Goal: Task Accomplishment & Management: Complete application form

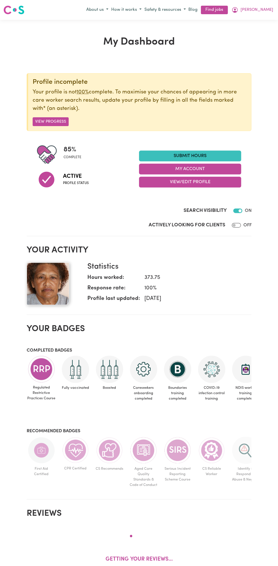
click at [196, 155] on link "Submit Hours" at bounding box center [190, 156] width 102 height 11
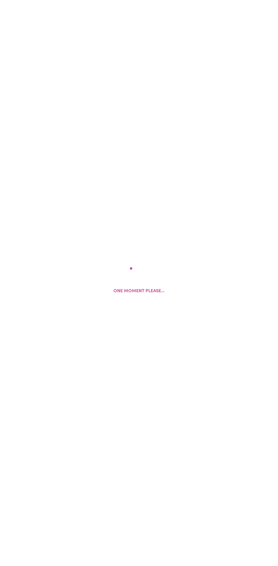
click at [139, 288] on p "One moment please..." at bounding box center [139, 291] width 51 height 7
click at [149, 280] on div "One moment please..." at bounding box center [139, 283] width 51 height 32
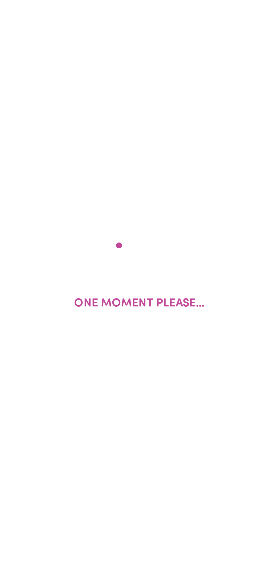
click at [144, 286] on div "One moment please..." at bounding box center [139, 283] width 51 height 32
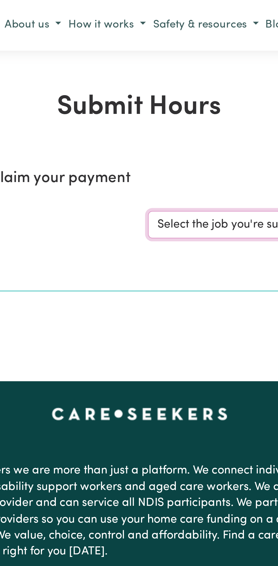
click at [174, 89] on select "Select the job you're submitting hours for..." at bounding box center [209, 88] width 132 height 11
click at [170, 86] on select "Select the job you're submitting hours for..." at bounding box center [209, 88] width 132 height 11
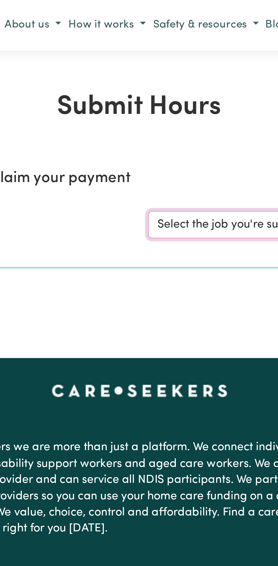
select select "13810"
click at [143, 83] on select "Select the job you're submitting hours for... [Vartouhie ([PERSON_NAME]) [PERSO…" at bounding box center [209, 88] width 132 height 11
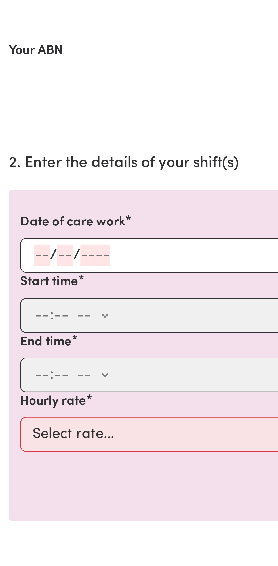
scroll to position [11, 0]
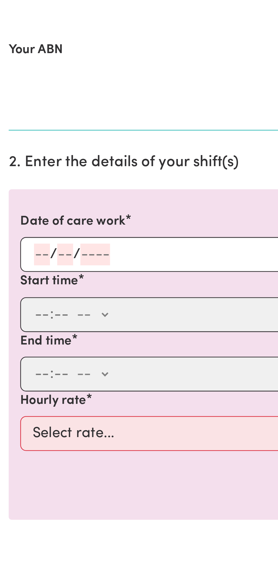
click at [26, 235] on input "number" at bounding box center [25, 237] width 6 height 9
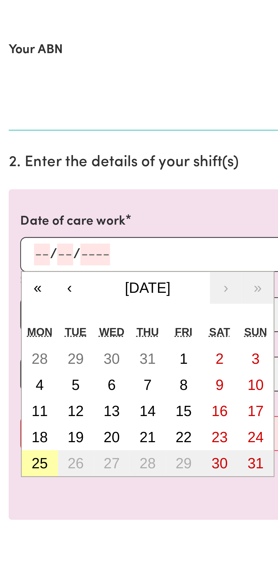
click at [18, 318] on abbr "25" at bounding box center [16, 319] width 6 height 6
type input "[DATE]"
type input "25"
type input "8"
type input "2025"
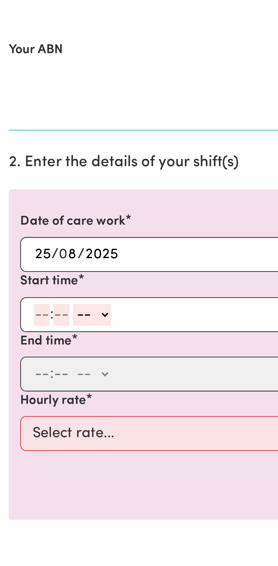
click at [13, 259] on input "number" at bounding box center [16, 261] width 6 height 9
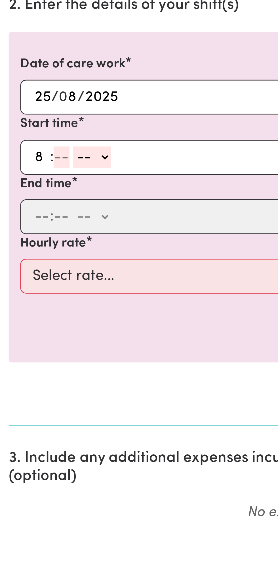
type input "8"
type input "0"
click at [41, 257] on select "-- am pm" at bounding box center [35, 261] width 15 height 9
select select "am"
click at [28, 257] on select "-- am pm" at bounding box center [35, 261] width 15 height 9
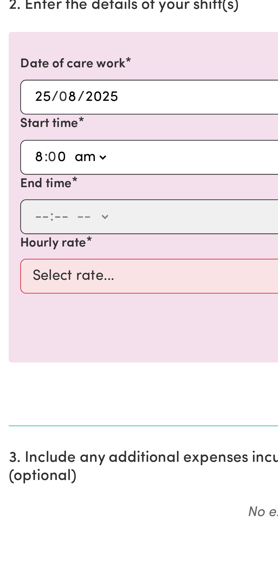
type input "08:00"
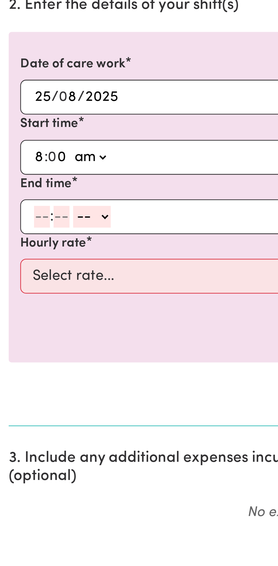
click at [14, 284] on input "number" at bounding box center [16, 284] width 6 height 9
type input "9"
type input "0"
click at [41, 282] on select "-- am pm" at bounding box center [35, 284] width 15 height 9
select select "am"
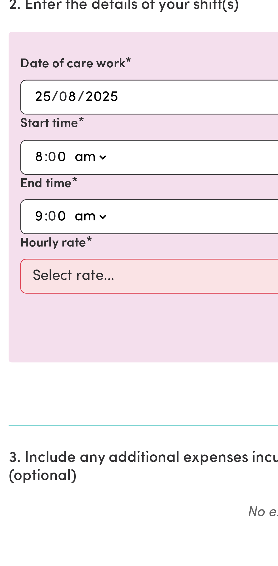
click at [28, 280] on select "-- am pm" at bounding box center [35, 284] width 15 height 9
type input "09:00"
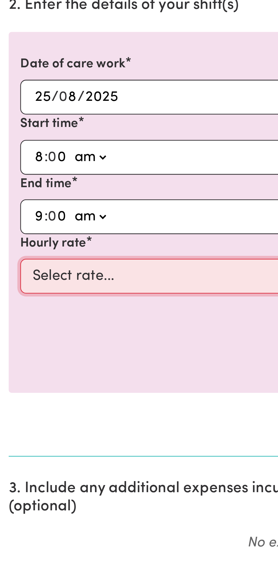
click at [24, 307] on select "Select rate... $49.00 (Weekday) $60.00 ([DATE])" at bounding box center [139, 308] width 263 height 14
select select "49-Weekday"
click at [8, 301] on select "Select rate... $49.00 (Weekday) $60.00 ([DATE])" at bounding box center [139, 308] width 263 height 14
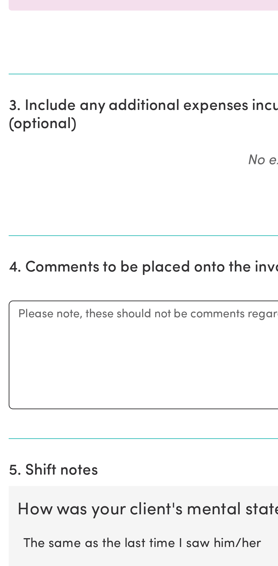
scroll to position [16, 0]
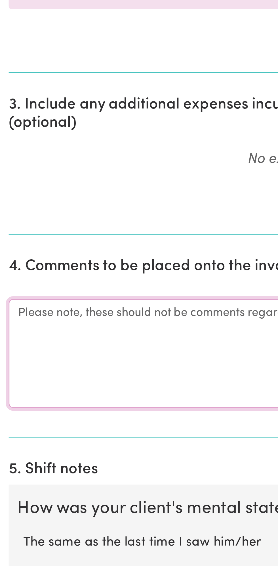
click at [31, 482] on textarea "Comments" at bounding box center [139, 483] width 272 height 43
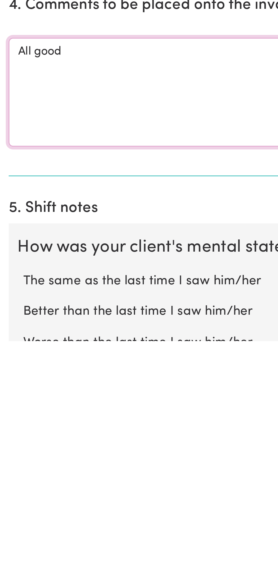
scroll to position [60, 0]
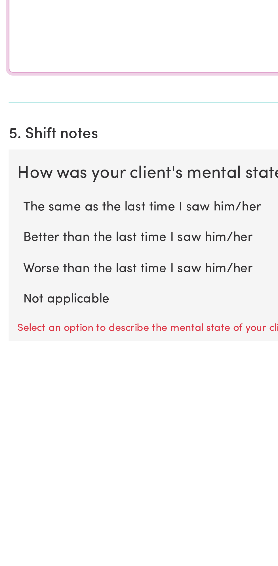
type textarea "All good"
click at [40, 546] on label "Not applicable" at bounding box center [139, 549] width 260 height 7
click at [9, 546] on input "Not applicable" at bounding box center [9, 546] width 0 height 0
radio input "true"
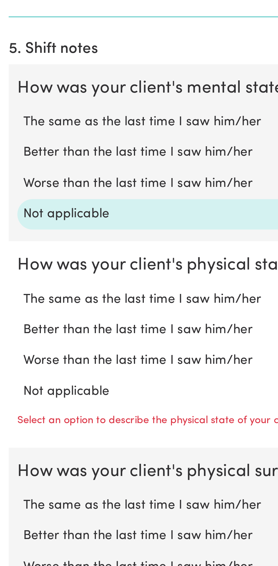
scroll to position [181, 0]
click at [38, 494] on label "Not applicable" at bounding box center [139, 497] width 260 height 7
click at [9, 494] on input "Not applicable" at bounding box center [9, 494] width 0 height 0
radio input "true"
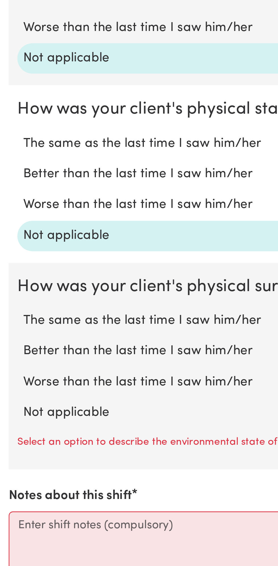
scroll to position [243, 0]
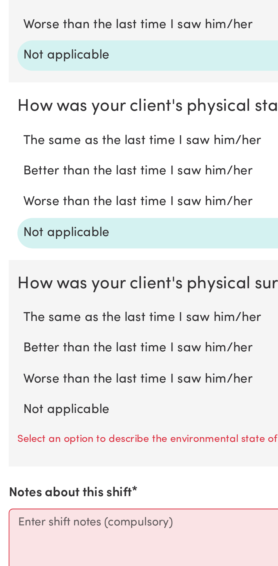
click at [39, 501] on label "Not applicable" at bounding box center [139, 504] width 260 height 7
click at [9, 501] on input "Not applicable" at bounding box center [9, 501] width 0 height 0
radio input "true"
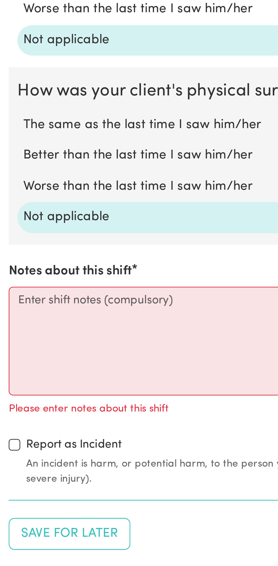
scroll to position [320, 0]
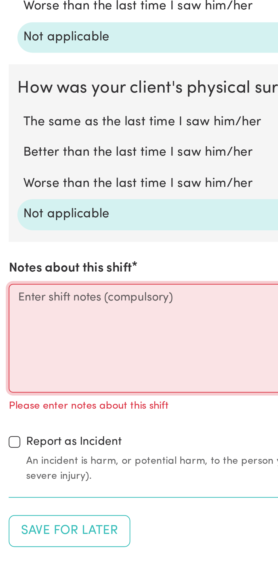
click at [49, 467] on textarea "Notes about this shift" at bounding box center [139, 477] width 272 height 43
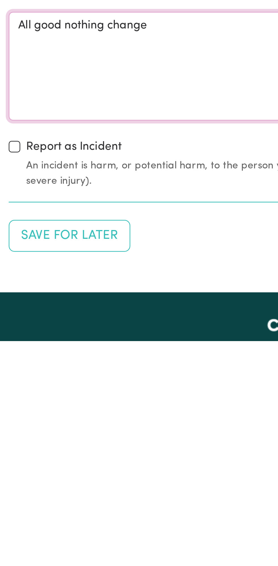
scroll to position [340, 0]
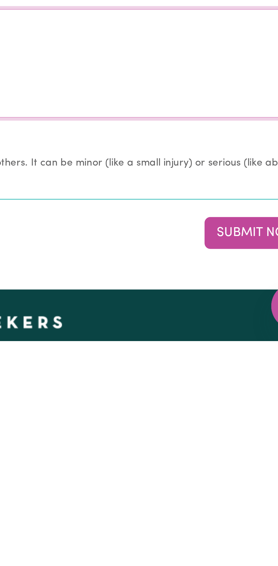
type textarea "All good nothing change"
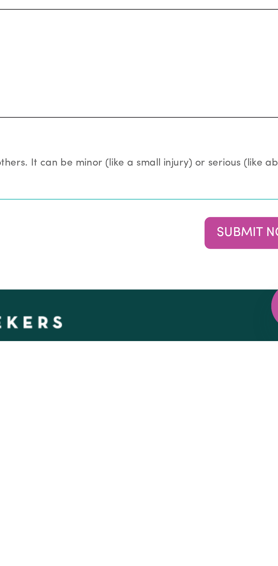
click at [245, 522] on button "Submit Now" at bounding box center [250, 524] width 41 height 13
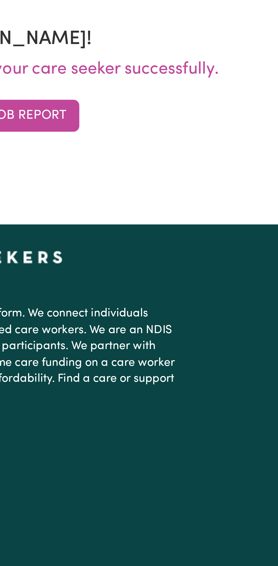
scroll to position [0, 0]
